Goal: Navigation & Orientation: Find specific page/section

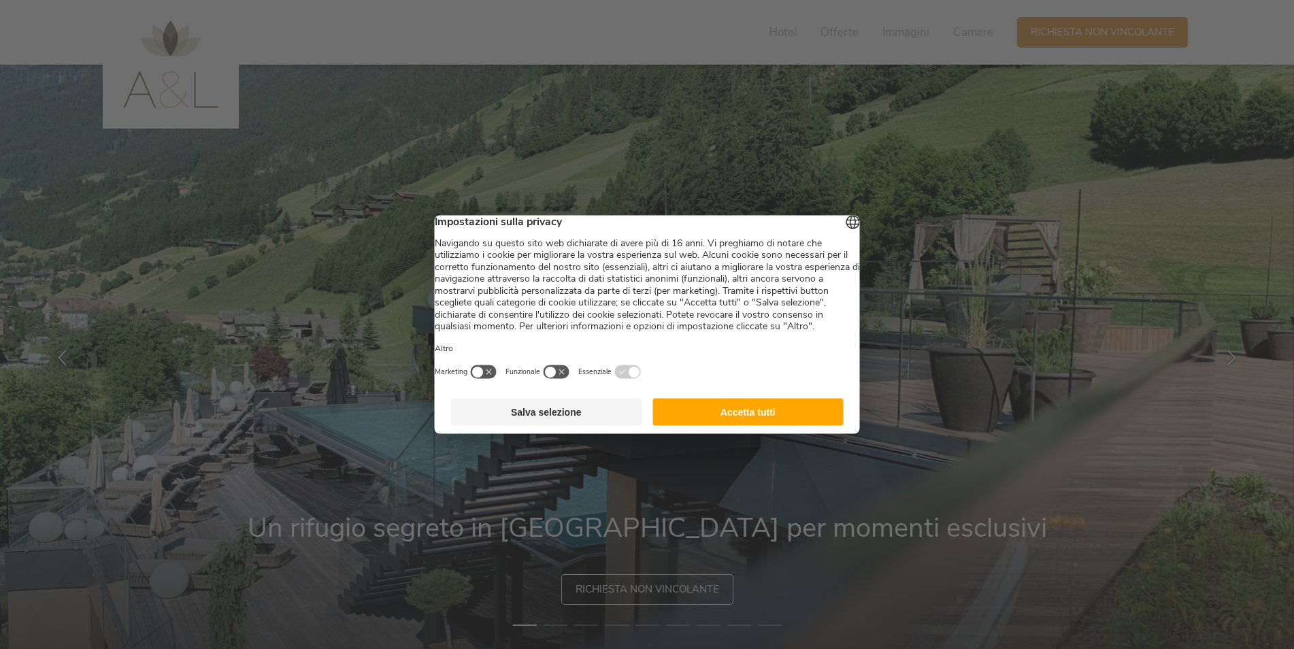
click at [770, 426] on button "Accetta tutti" at bounding box center [748, 412] width 191 height 27
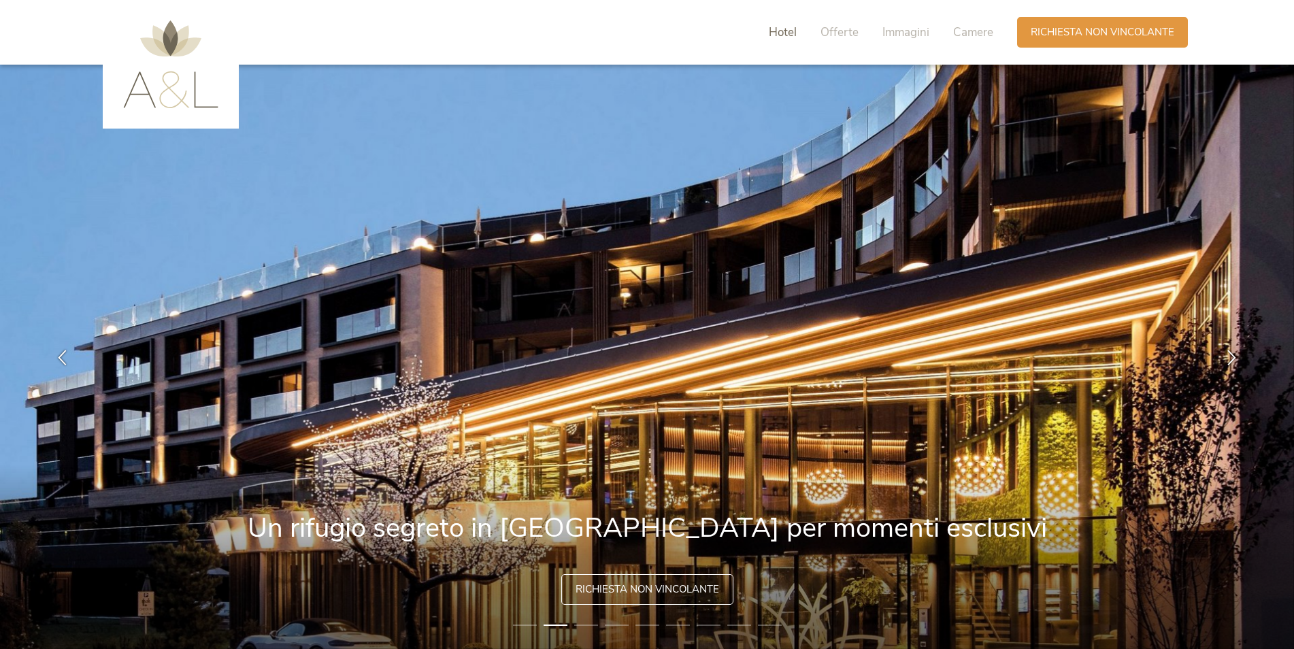
click at [790, 39] on span "Hotel" at bounding box center [783, 32] width 28 height 16
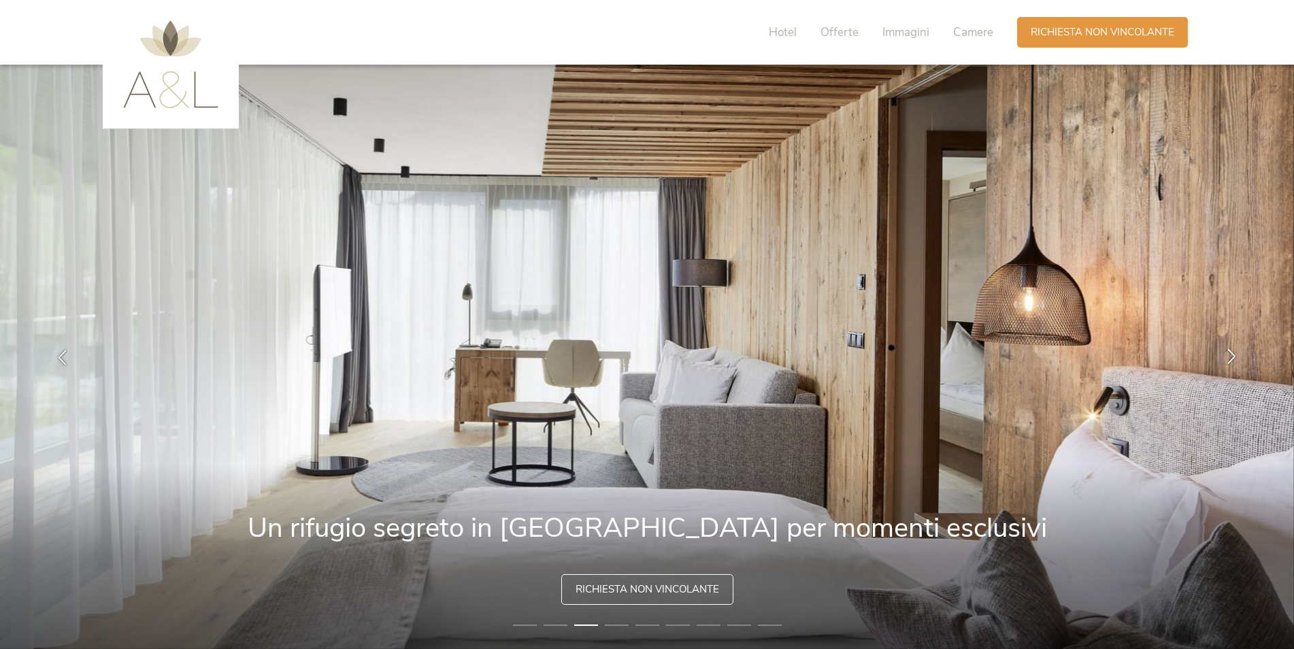
click at [1234, 363] on icon at bounding box center [1232, 356] width 16 height 16
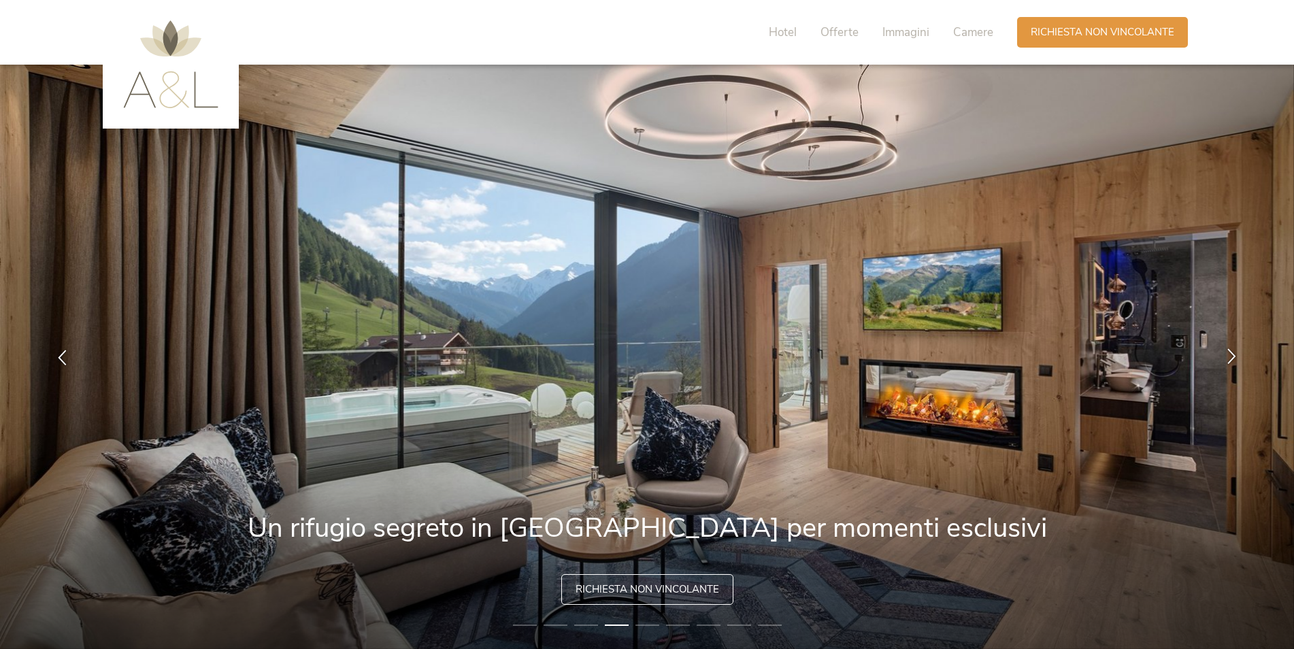
click at [1234, 363] on icon at bounding box center [1232, 356] width 16 height 16
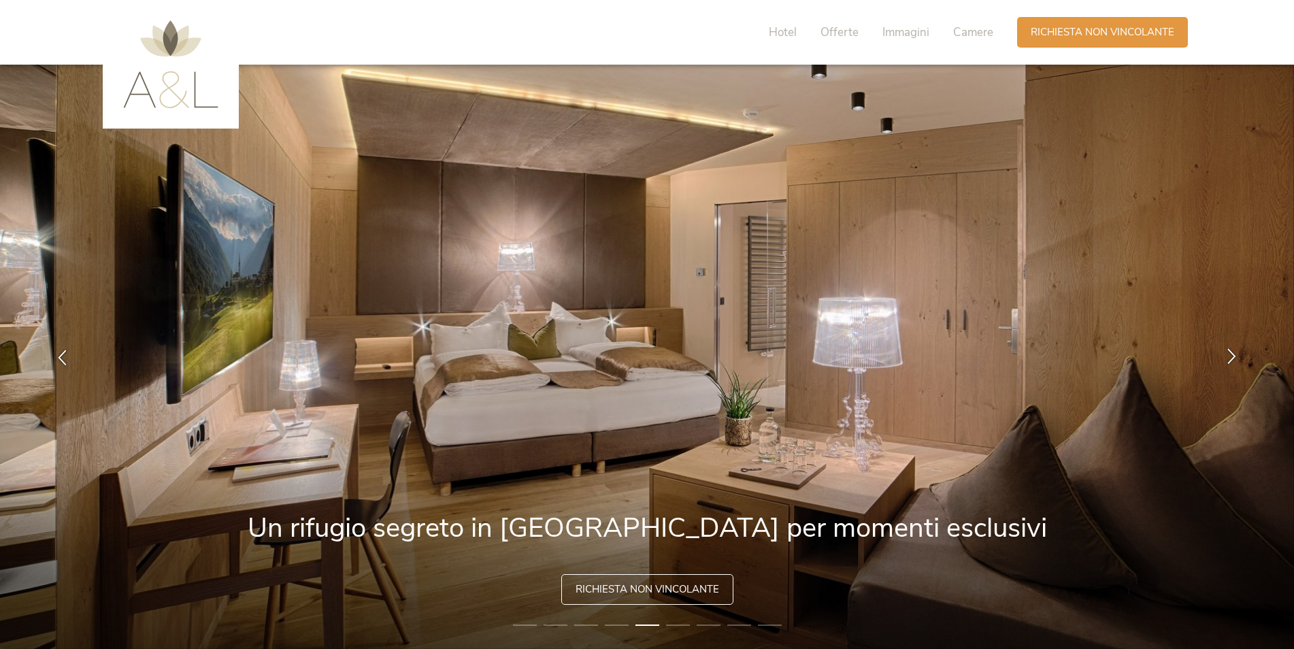
click at [1234, 363] on icon at bounding box center [1232, 356] width 16 height 16
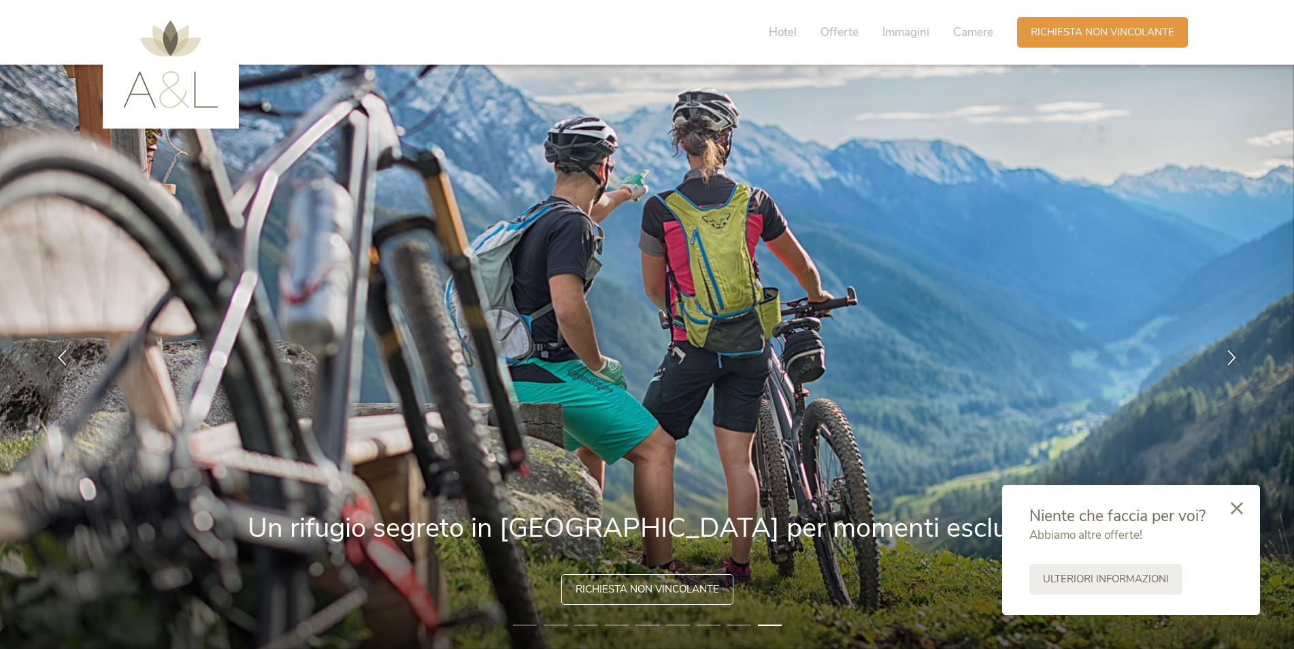
click at [167, 124] on div at bounding box center [171, 64] width 136 height 129
click at [165, 113] on div at bounding box center [171, 64] width 136 height 129
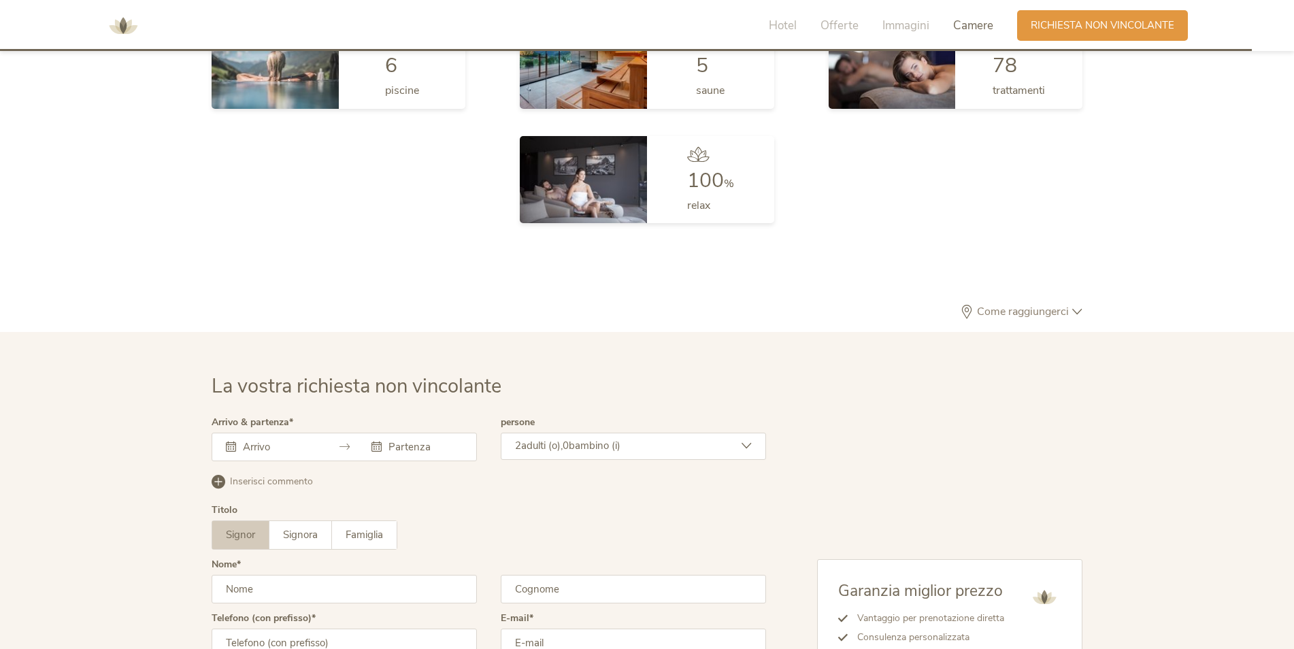
scroll to position [4099, 0]
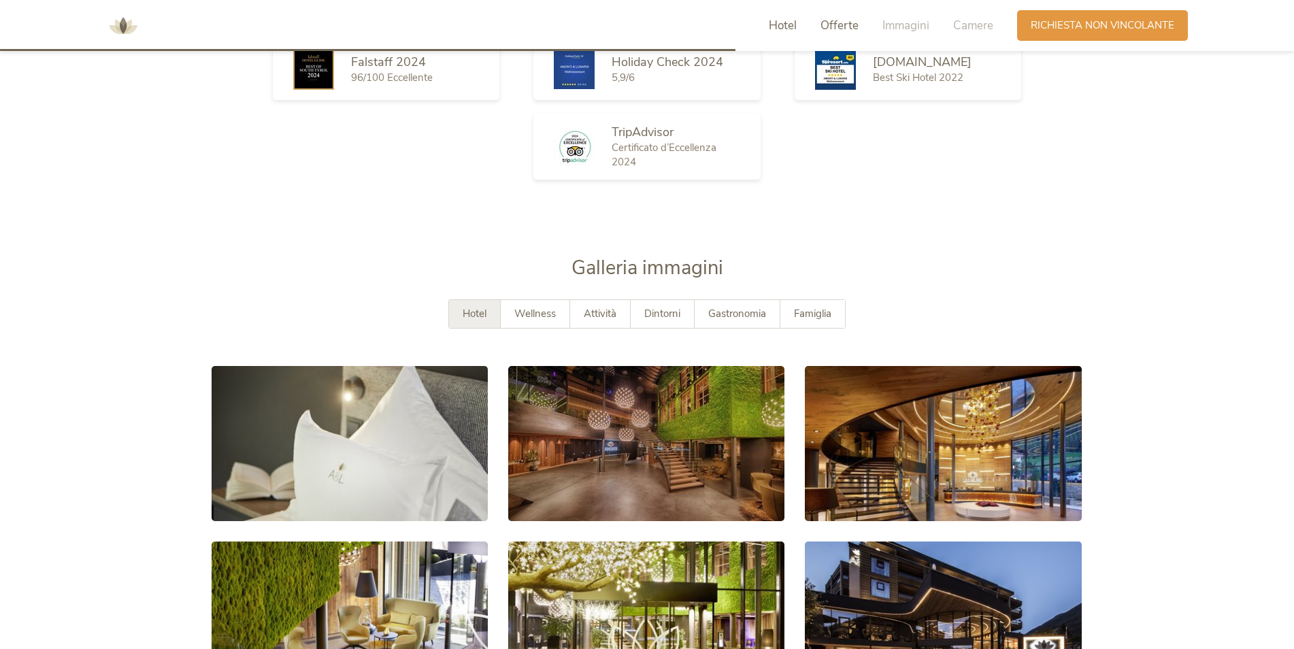
click at [789, 22] on span "Hotel" at bounding box center [783, 26] width 28 height 16
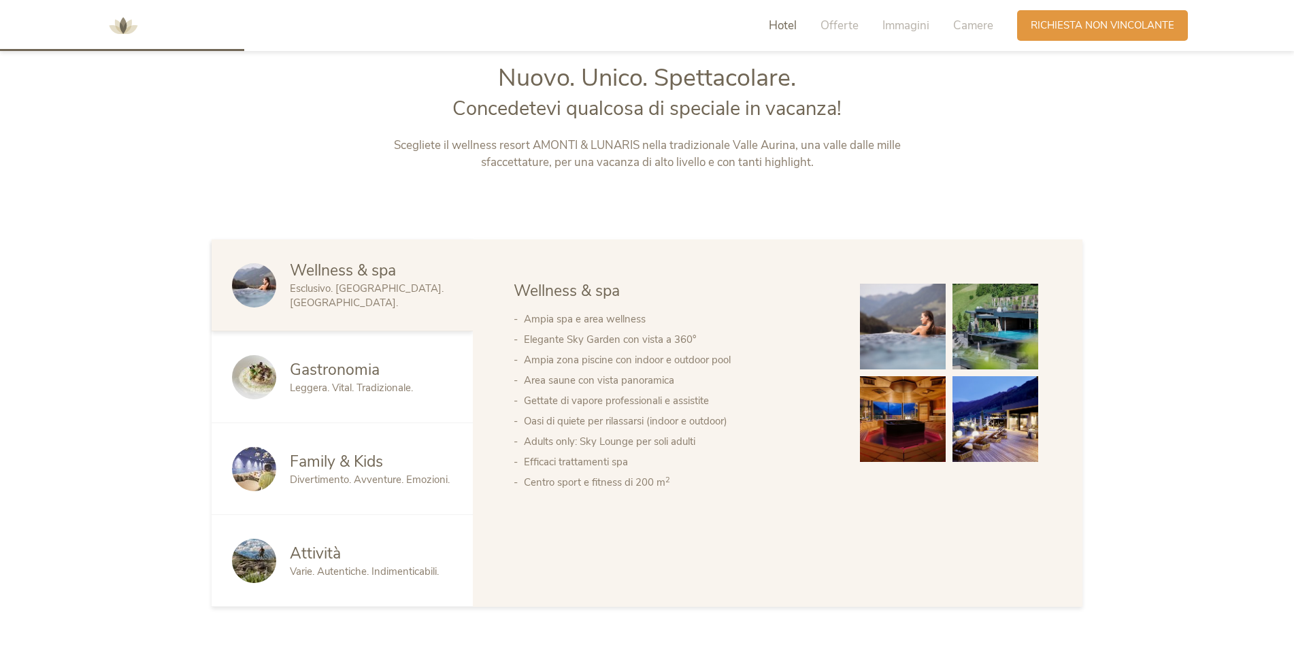
scroll to position [696, 0]
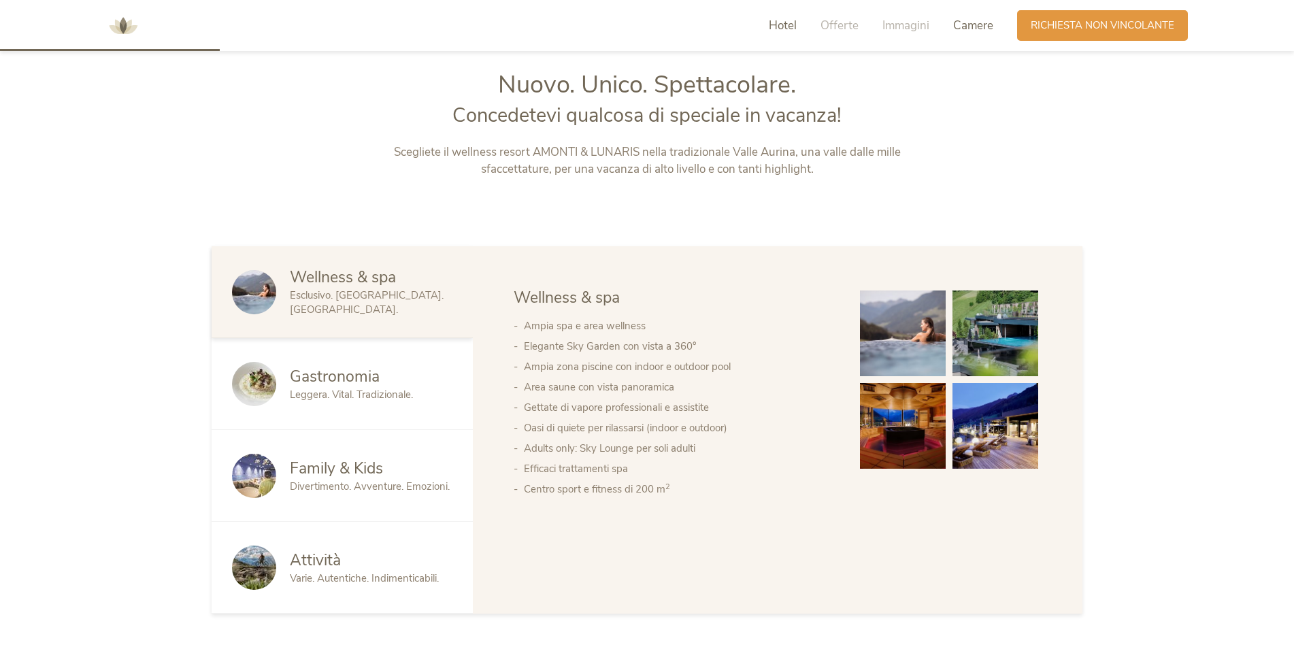
click at [985, 28] on span "Camere" at bounding box center [973, 26] width 40 height 16
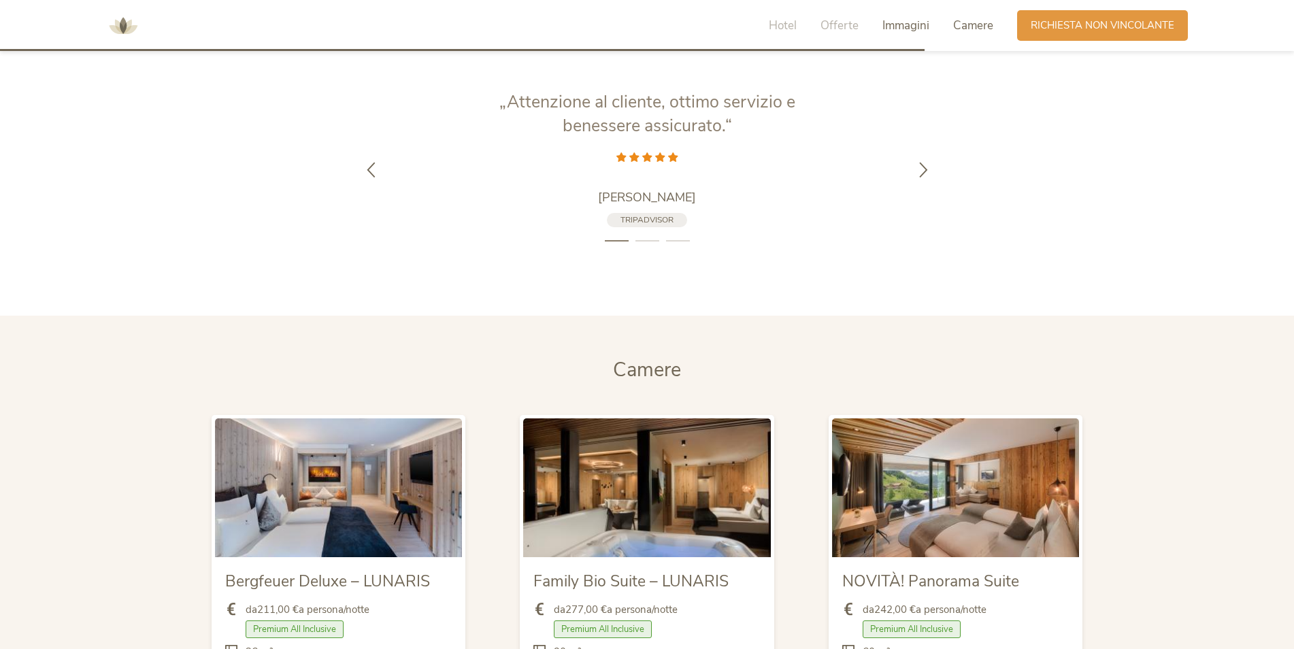
scroll to position [3263, 0]
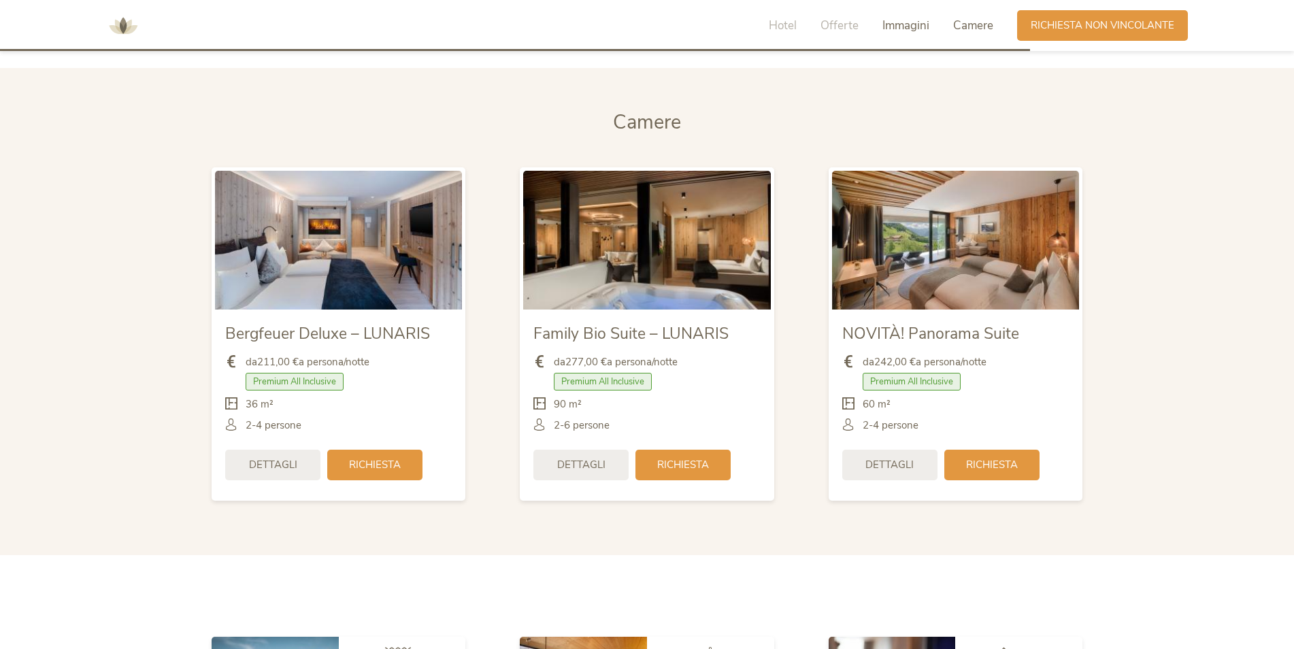
click at [914, 26] on span "Immagini" at bounding box center [905, 26] width 47 height 16
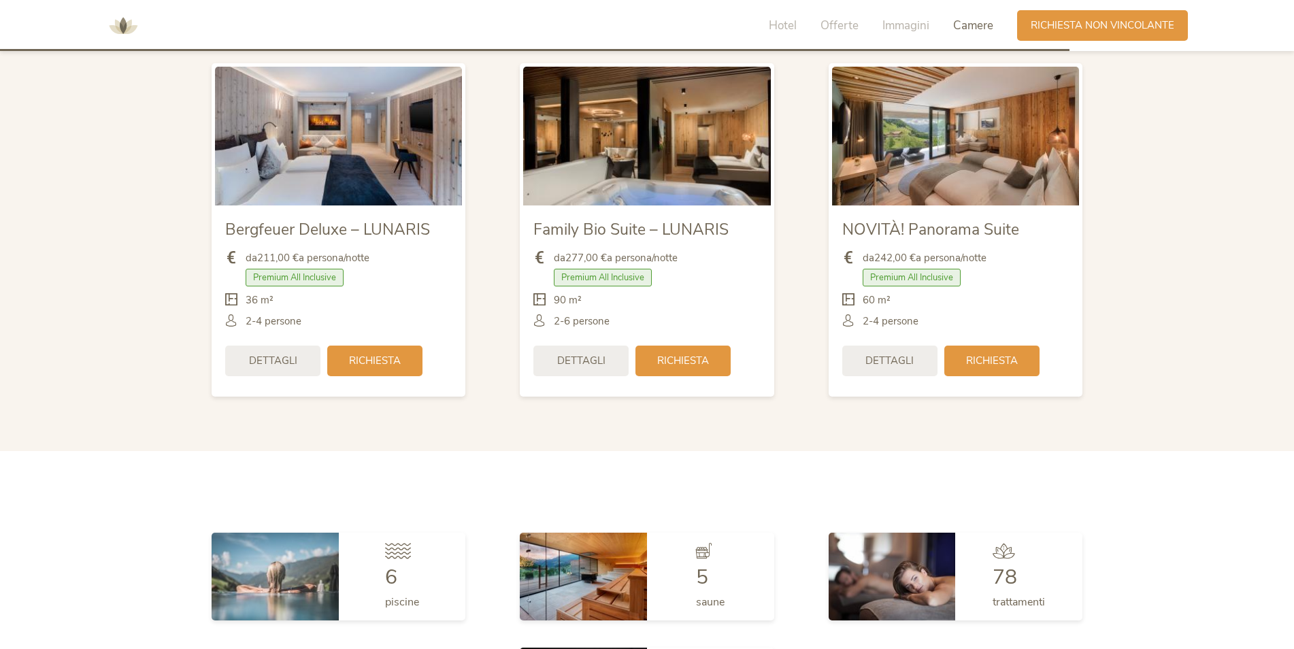
scroll to position [3401, 0]
